Goal: Check status: Check status

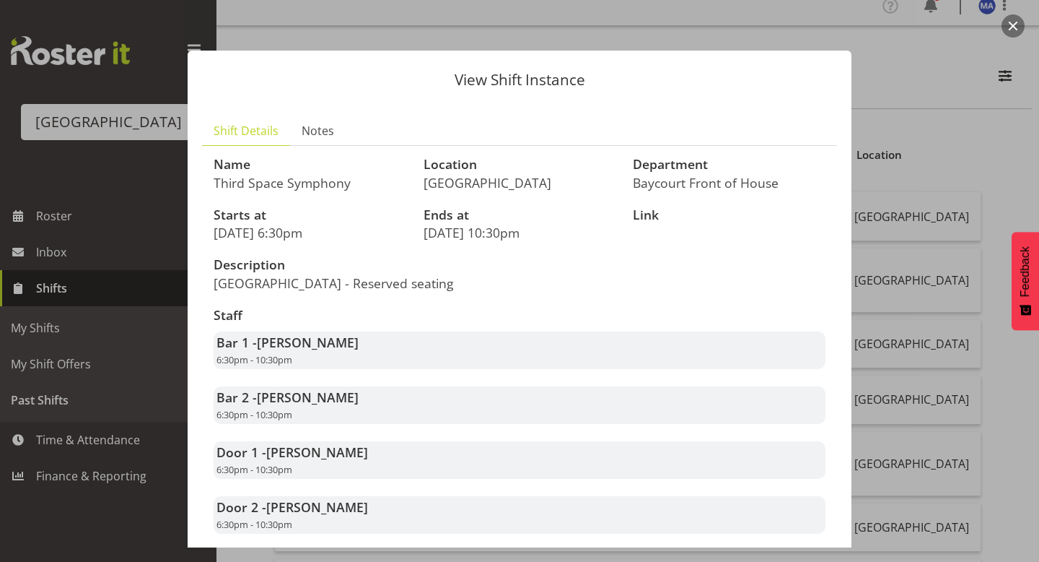
click at [886, 236] on div at bounding box center [519, 281] width 1039 height 562
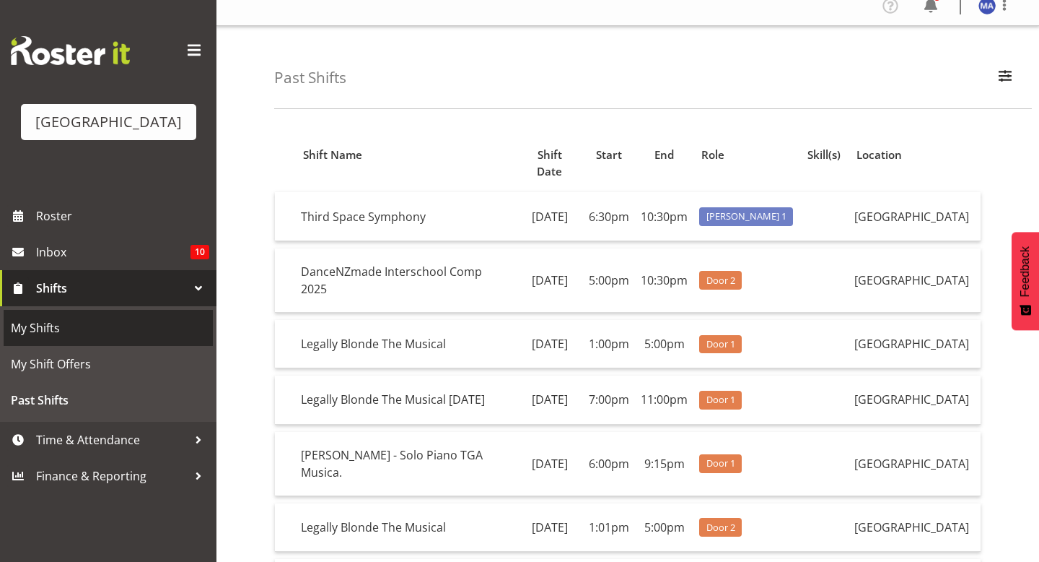
click at [152, 339] on span "My Shifts" at bounding box center [108, 328] width 195 height 22
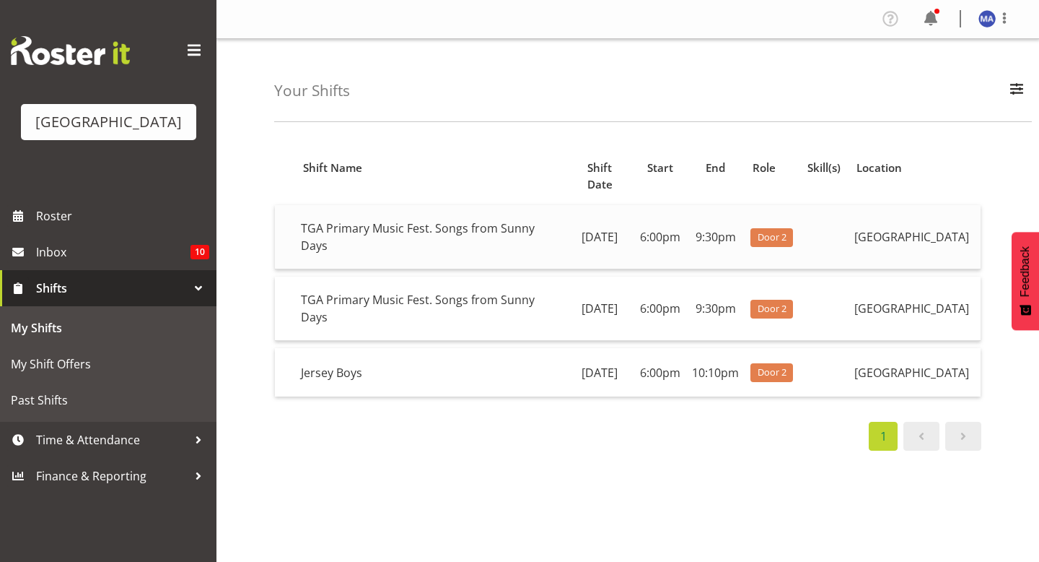
click at [391, 217] on td "TGA Primary Music Fest. Songs from Sunny Days" at bounding box center [430, 237] width 271 height 64
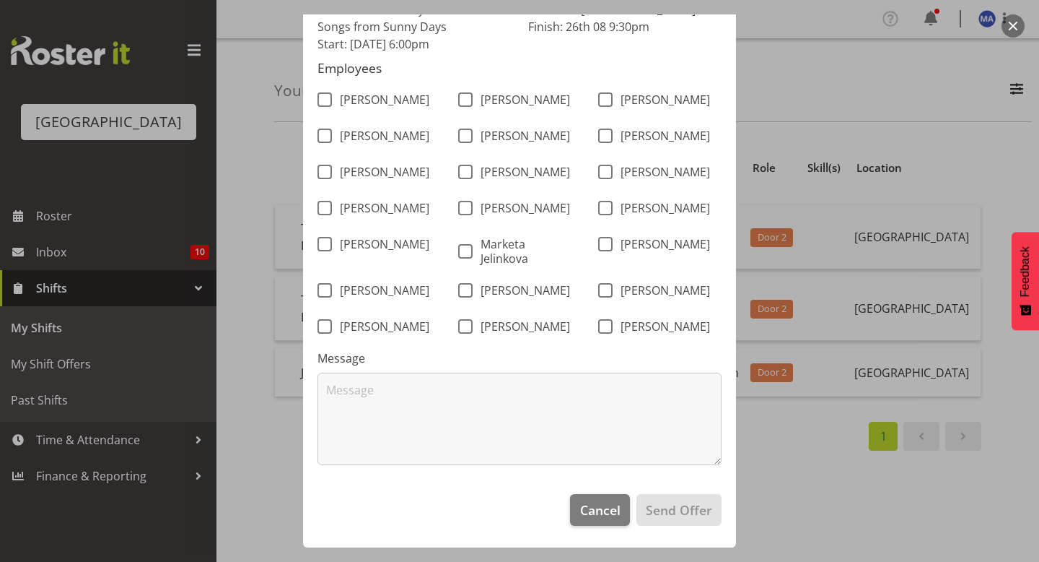
scroll to position [157, 0]
click at [590, 511] on span "Cancel" at bounding box center [600, 509] width 40 height 19
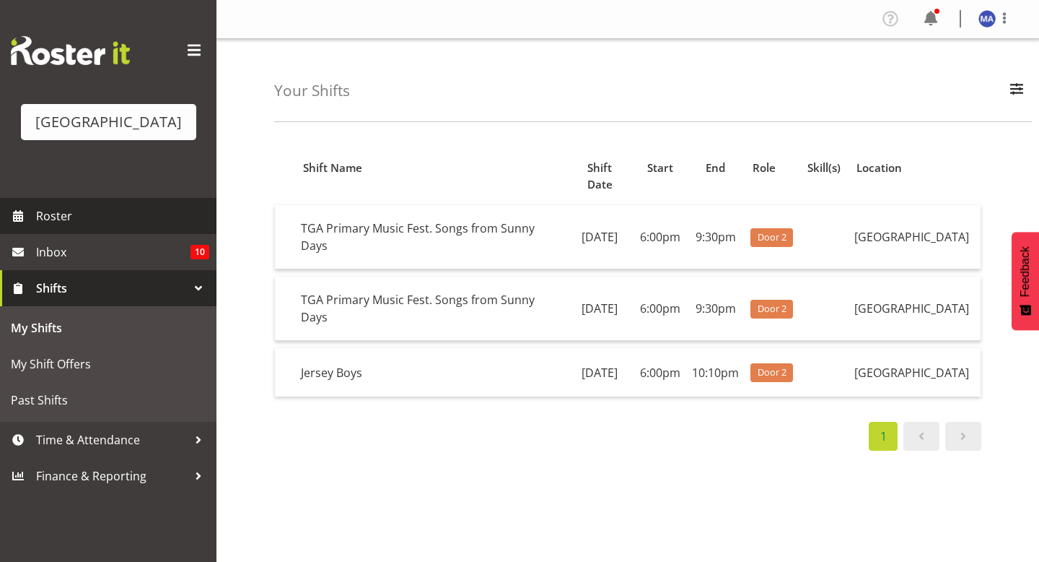
click at [118, 227] on span "Roster" at bounding box center [122, 216] width 173 height 22
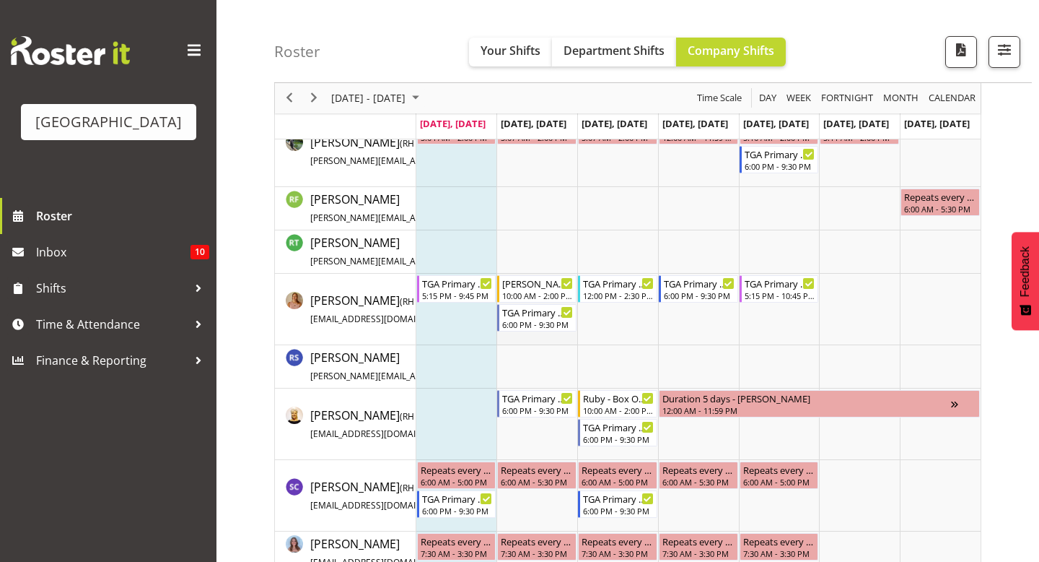
scroll to position [2674, 0]
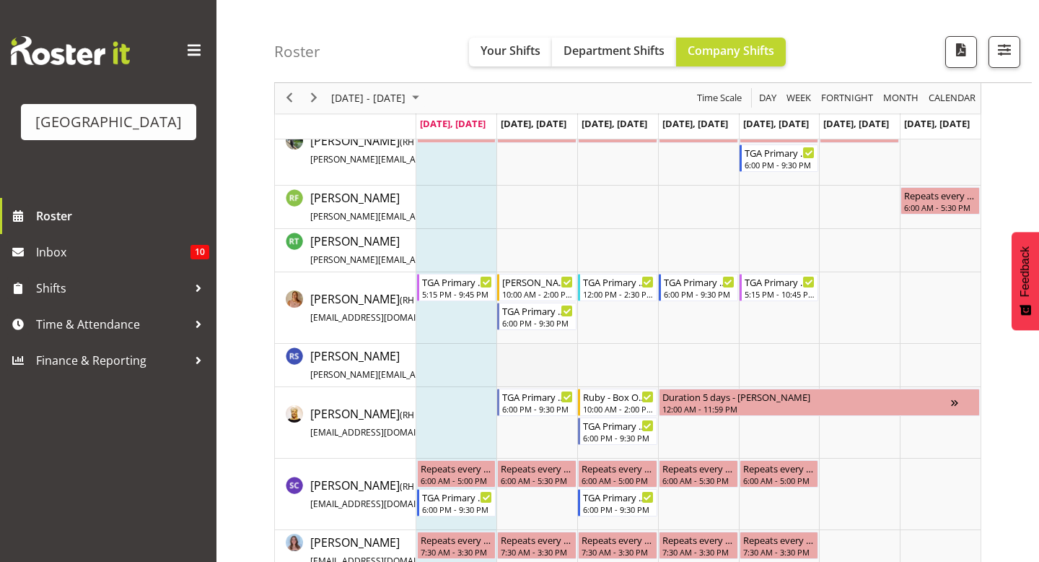
click at [509, 354] on td "Timeline Week of August 25, 2025" at bounding box center [537, 365] width 81 height 43
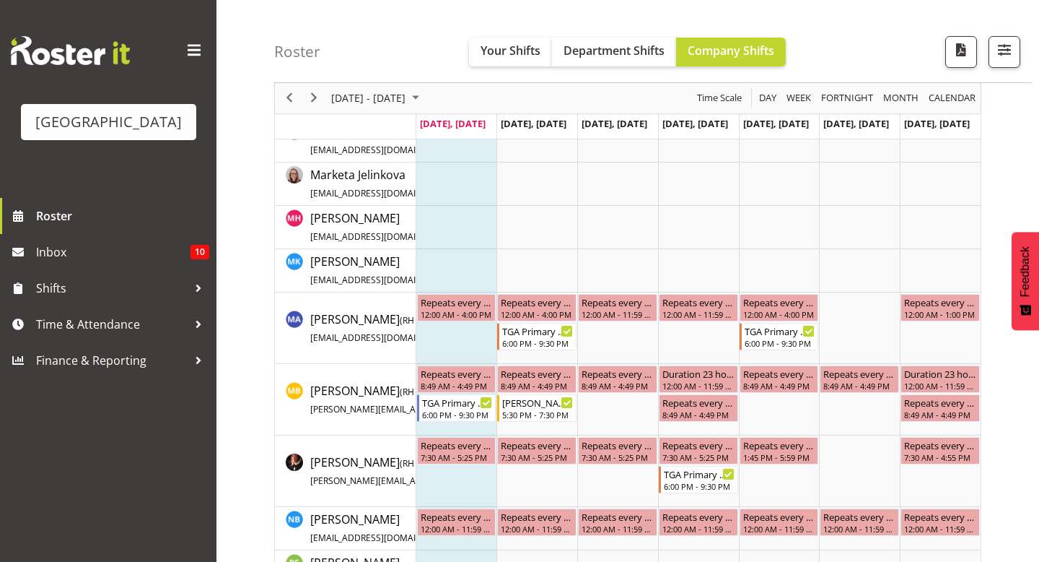
scroll to position [2191, 0]
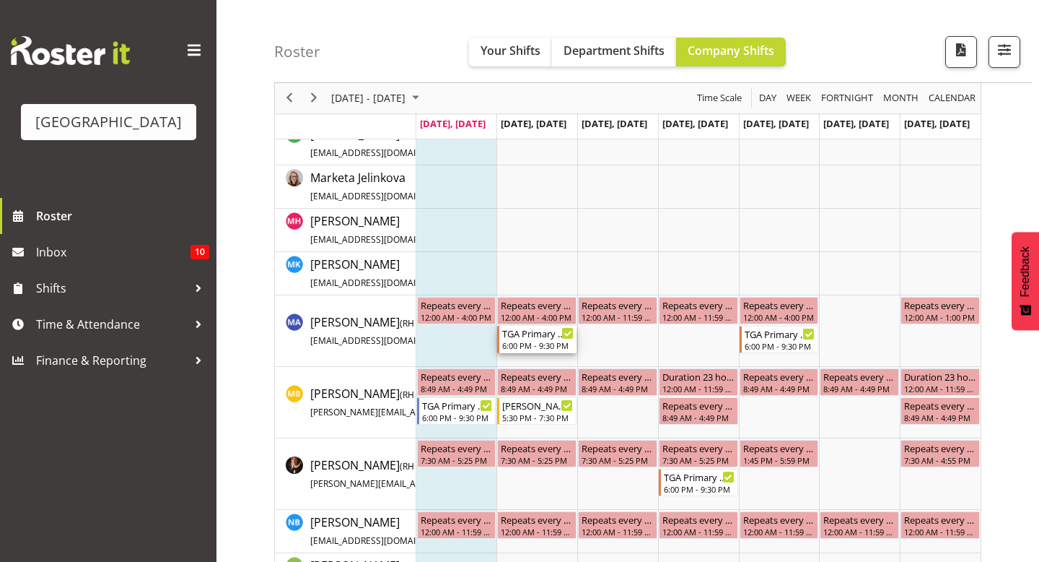
click at [533, 341] on div "6:00 PM - 9:30 PM" at bounding box center [537, 345] width 71 height 12
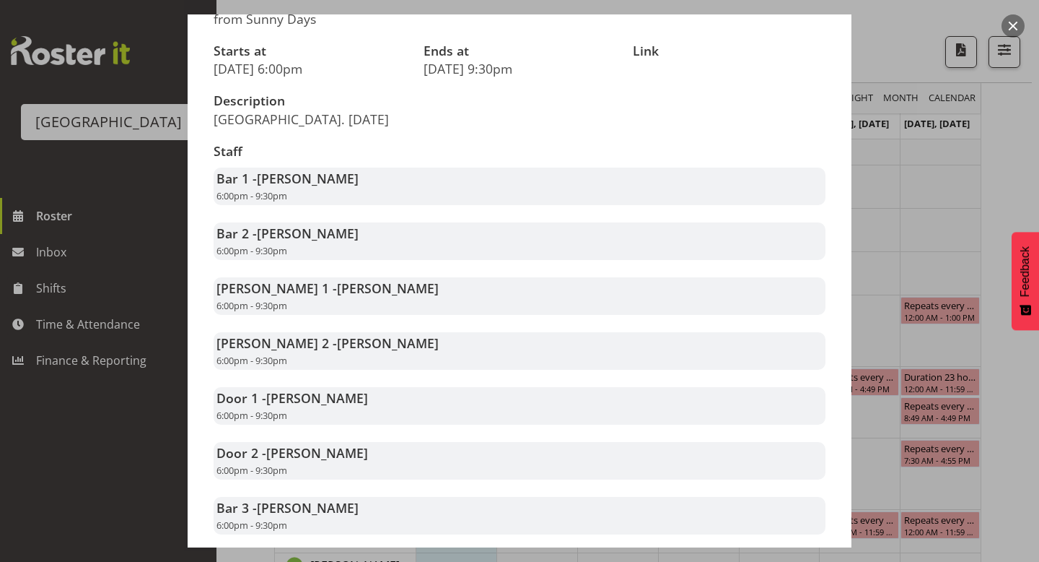
scroll to position [261, 0]
